Goal: Task Accomplishment & Management: Complete application form

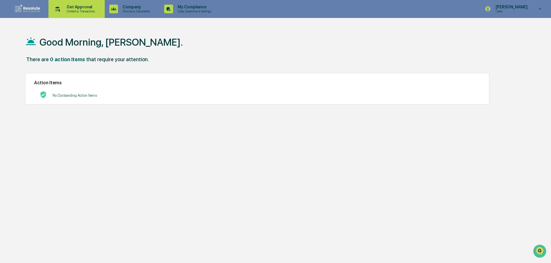
click at [79, 8] on p "Get Approval" at bounding box center [80, 7] width 36 height 5
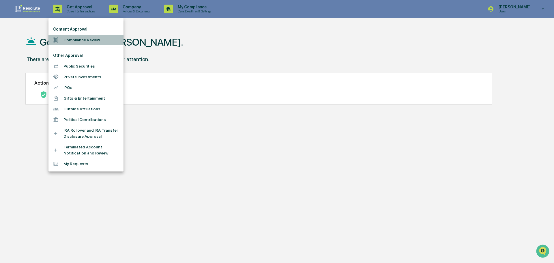
click at [81, 42] on li "Compliance Review" at bounding box center [85, 40] width 75 height 11
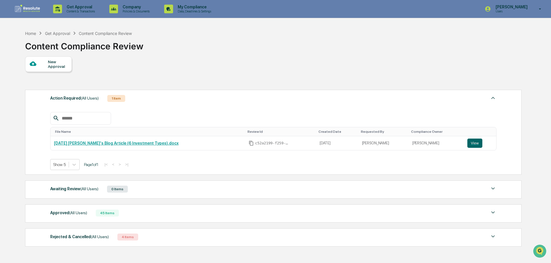
click at [52, 66] on div "New Approval" at bounding box center [57, 63] width 19 height 9
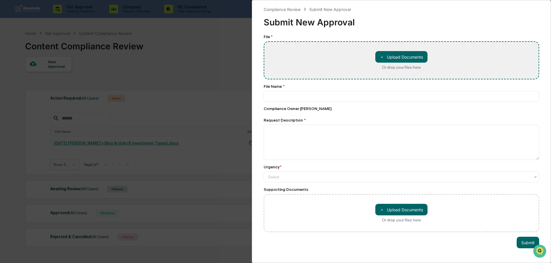
type input "**********"
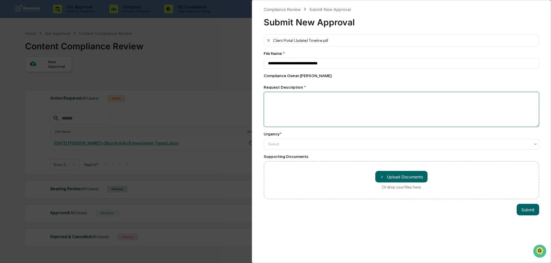
click at [300, 106] on textarea at bounding box center [402, 109] width 276 height 35
type textarea "**********"
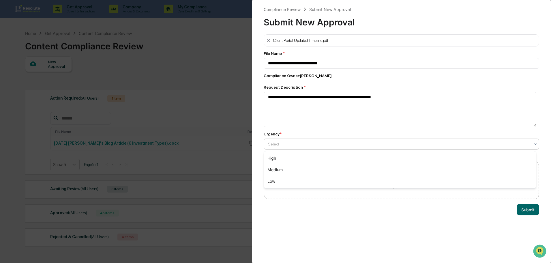
click at [338, 146] on div at bounding box center [399, 144] width 262 height 6
click at [321, 183] on div "Low" at bounding box center [400, 181] width 272 height 12
click at [532, 212] on button "Submit" at bounding box center [528, 210] width 23 height 12
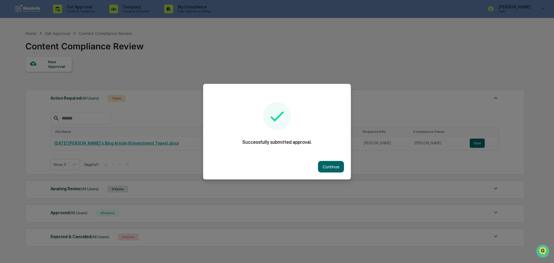
click at [330, 159] on div "Continue" at bounding box center [277, 166] width 148 height 25
click at [336, 166] on button "Continue" at bounding box center [331, 167] width 26 height 12
